Goal: Task Accomplishment & Management: Use online tool/utility

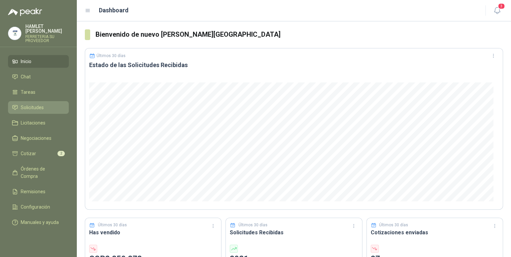
click at [44, 104] on li "Solicitudes" at bounding box center [38, 107] width 53 height 7
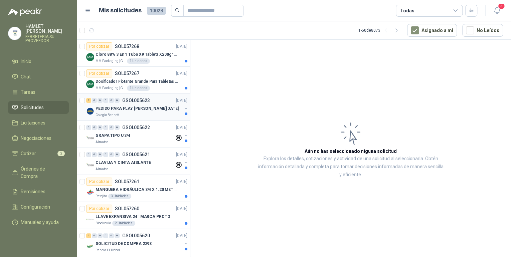
click at [130, 107] on p "PEDIDO PARA PLAY [PERSON_NAME][DATE]" at bounding box center [136, 108] width 83 height 6
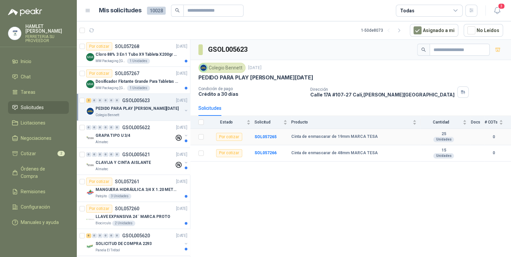
click at [324, 136] on b "Cinta de enmascarar de 19mm MARCA TESA" at bounding box center [334, 136] width 86 height 5
click at [265, 134] on td "SOL057265" at bounding box center [272, 137] width 37 height 16
click at [264, 136] on b "SOL057265" at bounding box center [265, 137] width 22 height 5
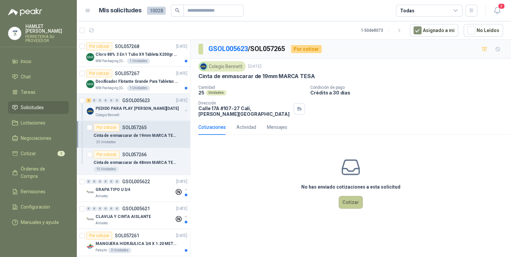
click at [353, 197] on button "Cotizar" at bounding box center [350, 202] width 24 height 13
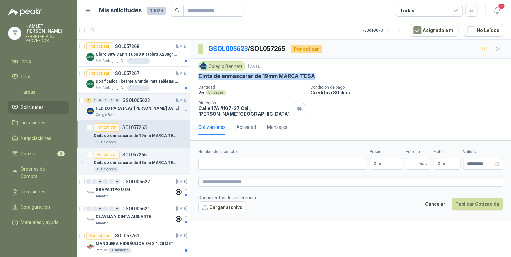
drag, startPoint x: 196, startPoint y: 75, endPoint x: 321, endPoint y: 75, distance: 125.5
click at [321, 75] on div "Colegio [PERSON_NAME] [DATE] Cinta de enmascarar de 19mm MARCA TESA Cantidad 25…" at bounding box center [350, 89] width 320 height 61
drag, startPoint x: 321, startPoint y: 75, endPoint x: 300, endPoint y: 75, distance: 21.0
copy p "Cinta de enmascarar de 19mm MARCA TESA"
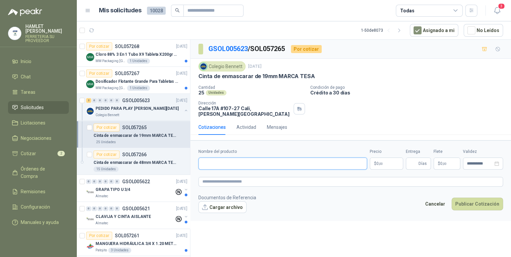
click at [215, 158] on input "Nombre del producto" at bounding box center [282, 164] width 169 height 12
paste input "**********"
type input "**********"
click at [214, 177] on textarea at bounding box center [350, 182] width 304 height 10
